Goal: Transaction & Acquisition: Download file/media

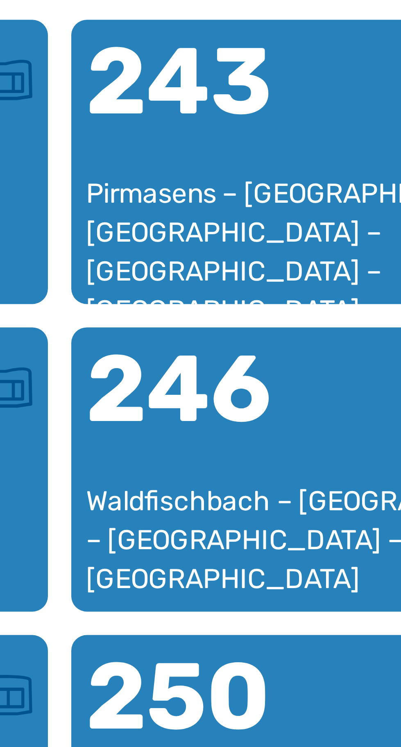
scroll to position [414, 0]
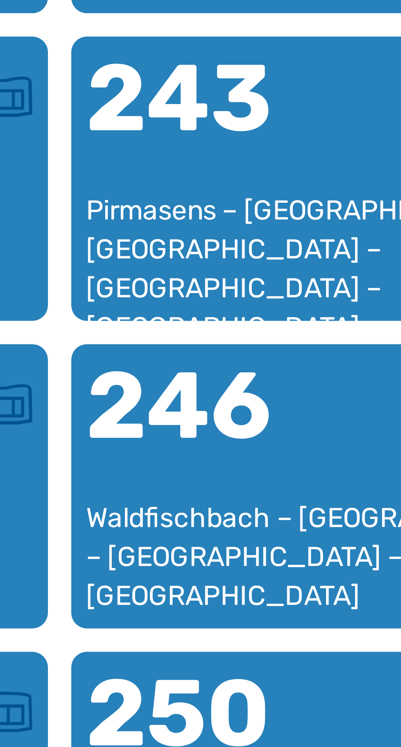
click at [190, 569] on div "Pirmasens – [GEOGRAPHIC_DATA] – [GEOGRAPHIC_DATA] – [GEOGRAPHIC_DATA] – [GEOGRA…" at bounding box center [201, 569] width 102 height 24
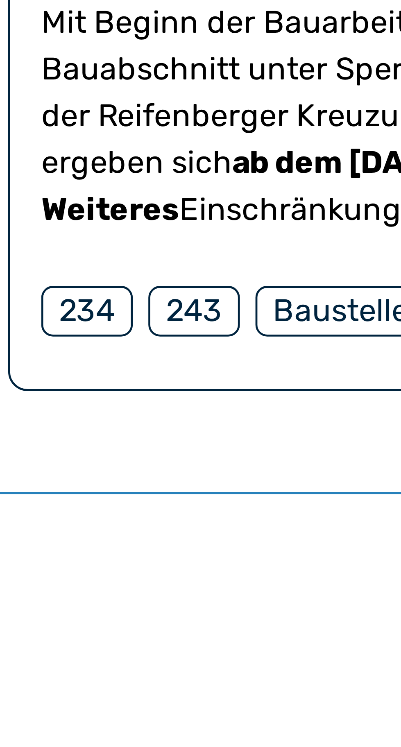
scroll to position [91, 0]
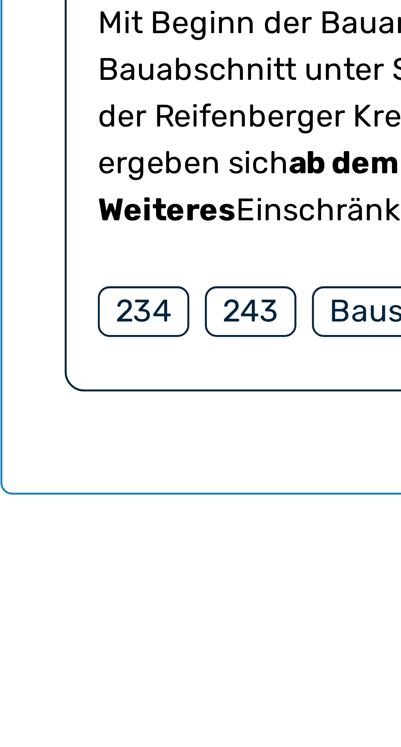
click at [63, 714] on div "243" at bounding box center [62, 708] width 19 height 11
click at [62, 714] on div "243" at bounding box center [62, 708] width 19 height 11
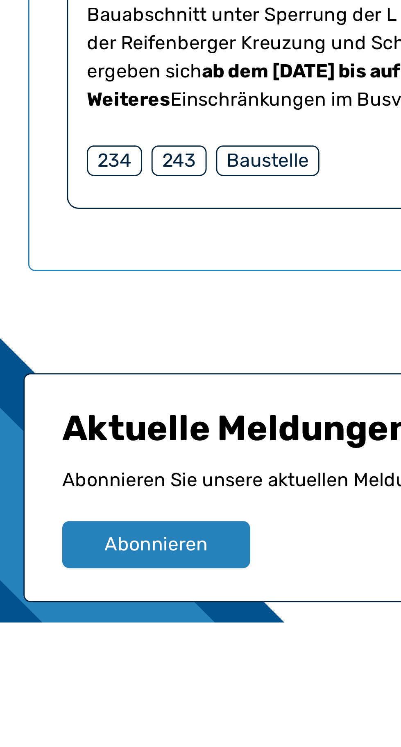
scroll to position [213, 0]
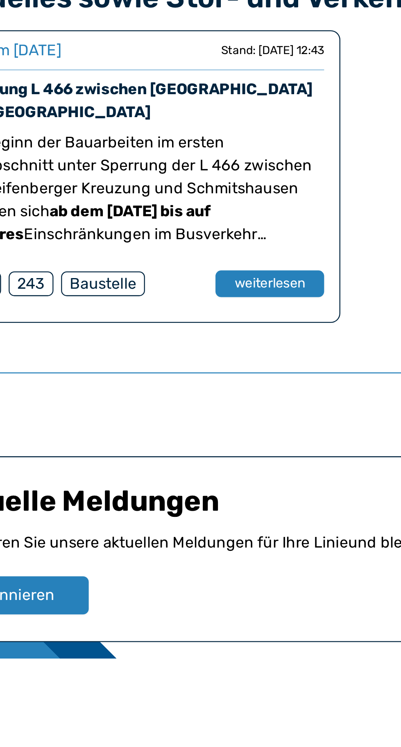
click at [175, 592] on button "weiterlesen" at bounding box center [165, 585] width 47 height 11
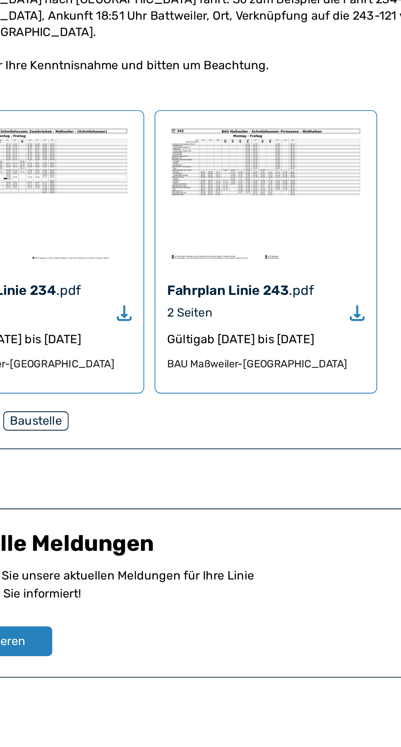
scroll to position [662, 0]
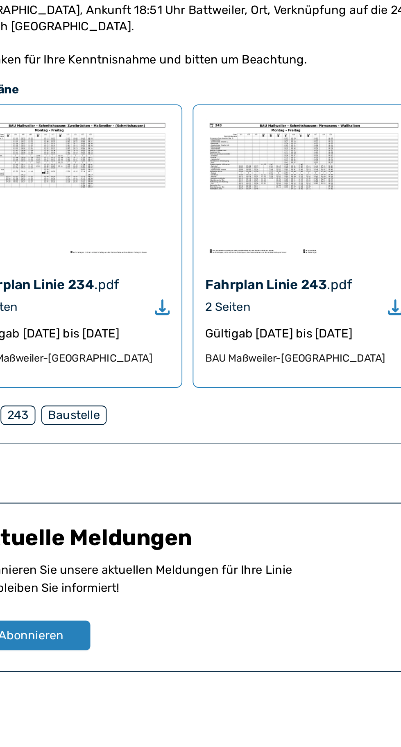
click at [238, 529] on div "2 Seiten" at bounding box center [216, 534] width 109 height 10
click at [227, 486] on div "Fahrplan Linie 243 .pdf 2 Seiten Gültig ab [DATE] bis [DATE] BAU [GEOGRAPHIC_DA…" at bounding box center [216, 500] width 123 height 156
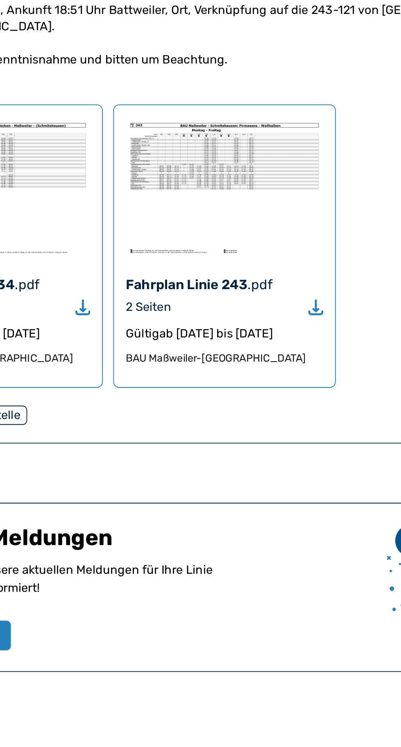
click at [269, 530] on icon "Download" at bounding box center [267, 534] width 8 height 9
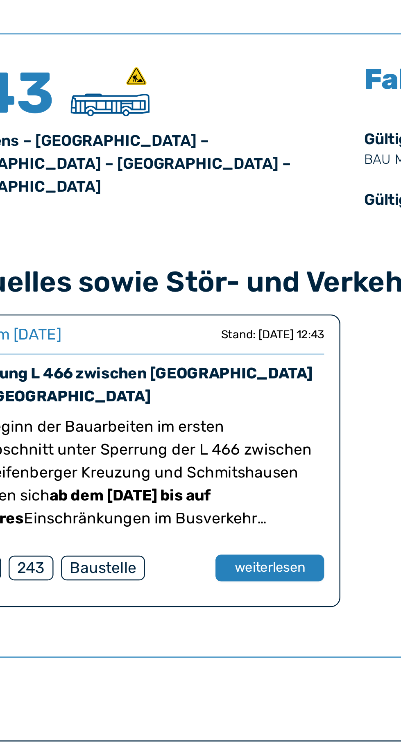
scroll to position [213, 0]
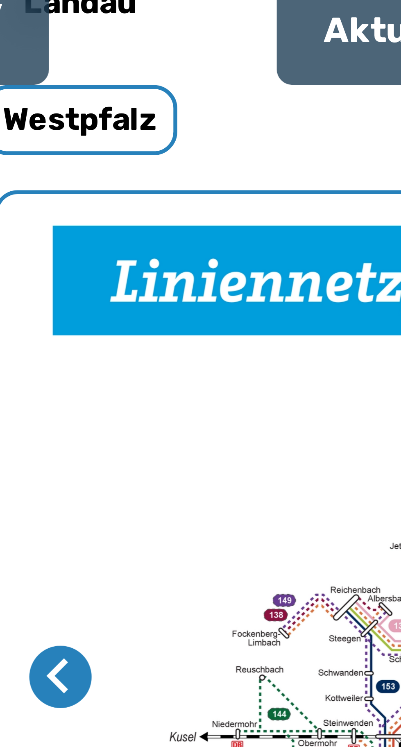
scroll to position [277, 0]
